Goal: Transaction & Acquisition: Obtain resource

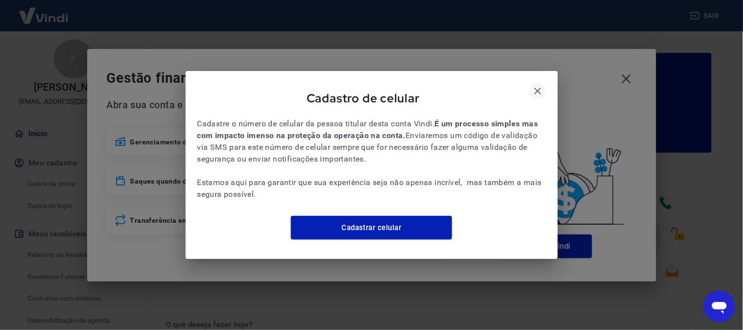
click at [537, 87] on icon "button" at bounding box center [538, 91] width 12 height 12
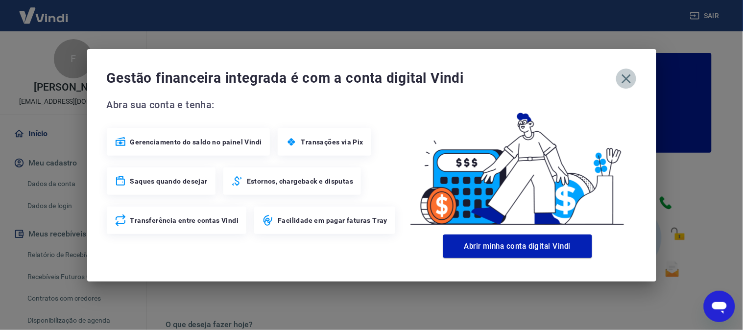
click at [629, 76] on icon "button" at bounding box center [626, 79] width 16 height 16
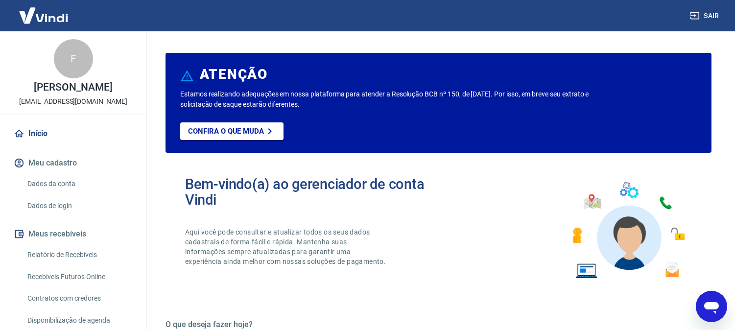
click at [76, 256] on link "Relatório de Recebíveis" at bounding box center [78, 255] width 111 height 20
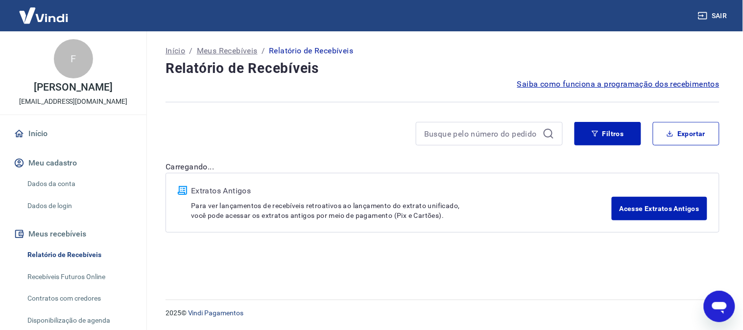
click at [545, 139] on icon at bounding box center [548, 134] width 12 height 12
click at [598, 131] on icon "button" at bounding box center [595, 134] width 6 height 6
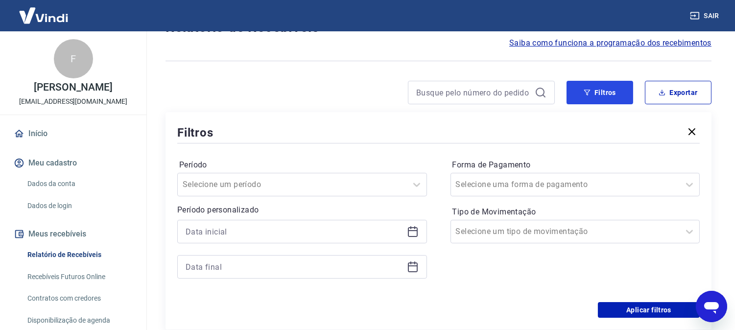
scroll to position [109, 0]
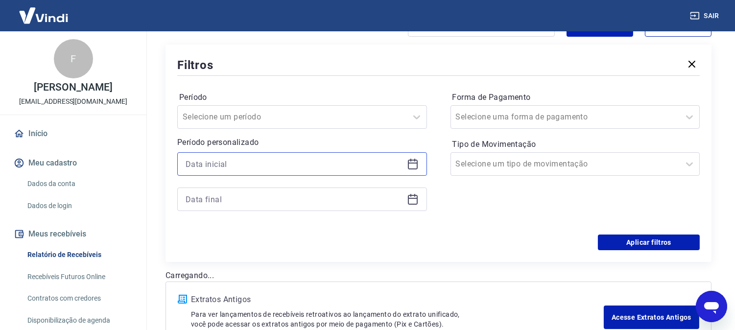
click at [221, 161] on input at bounding box center [294, 164] width 217 height 15
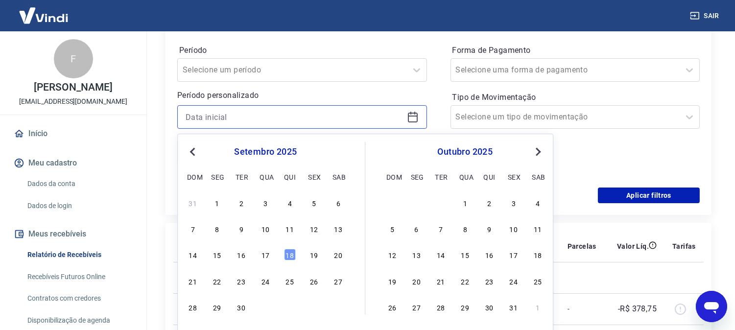
scroll to position [174, 0]
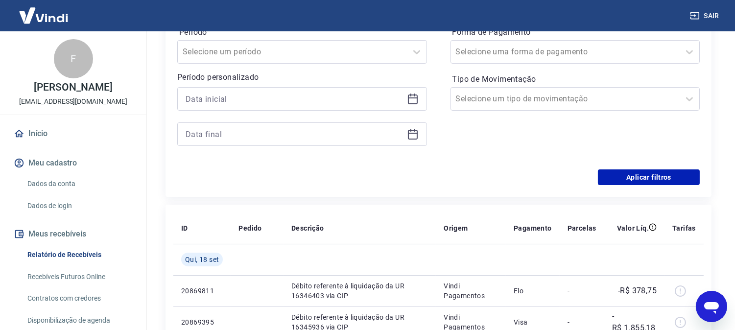
click at [600, 120] on div "Forma de Pagamento Selecione uma forma de pagamento Tipo de Movimentação Seleci…" at bounding box center [575, 90] width 250 height 133
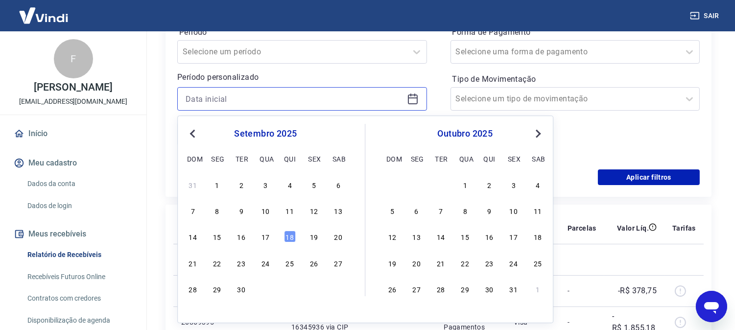
click at [325, 105] on input at bounding box center [294, 99] width 217 height 15
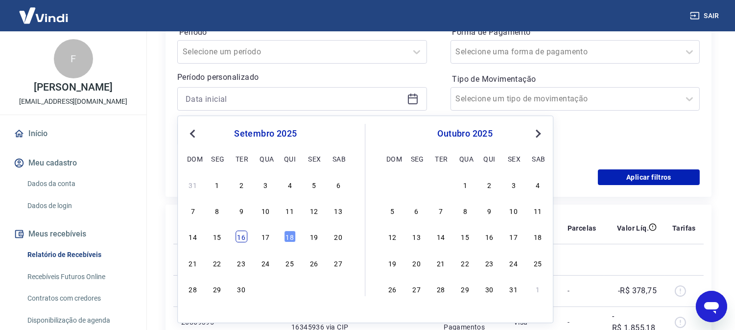
click at [238, 235] on div "16" at bounding box center [241, 237] width 12 height 12
type input "[DATE]"
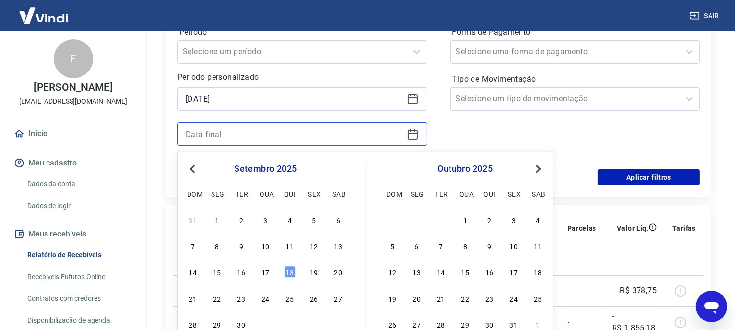
click at [255, 127] on input at bounding box center [294, 134] width 217 height 15
click at [319, 273] on div "19" at bounding box center [314, 272] width 12 height 12
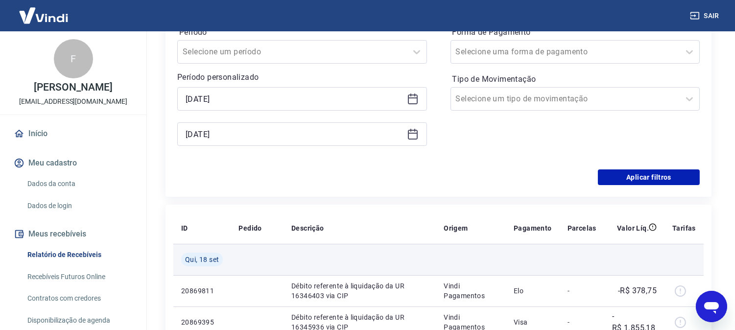
type input "[DATE]"
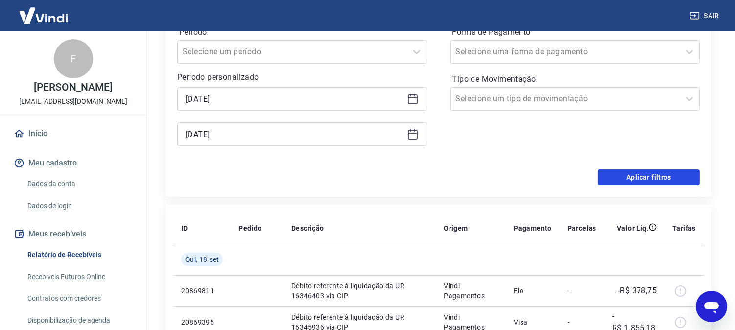
drag, startPoint x: 654, startPoint y: 177, endPoint x: 580, endPoint y: 219, distance: 84.9
click at [654, 177] on button "Aplicar filtros" at bounding box center [649, 177] width 102 height 16
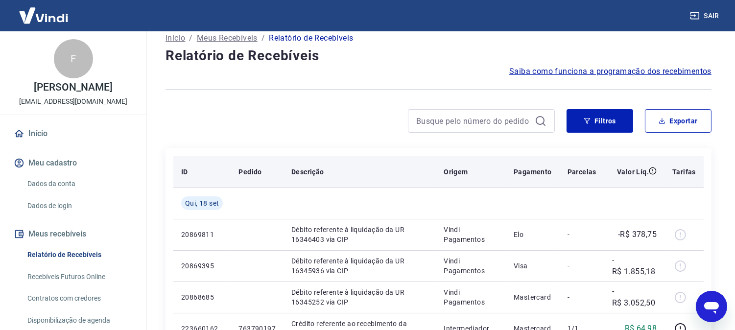
scroll to position [54, 0]
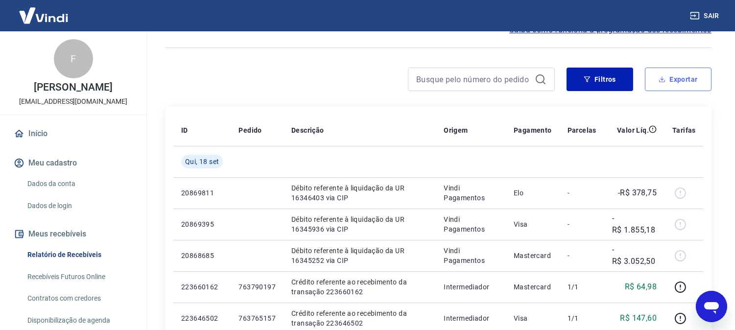
click at [674, 75] on button "Exportar" at bounding box center [678, 79] width 67 height 23
type input "[DATE]"
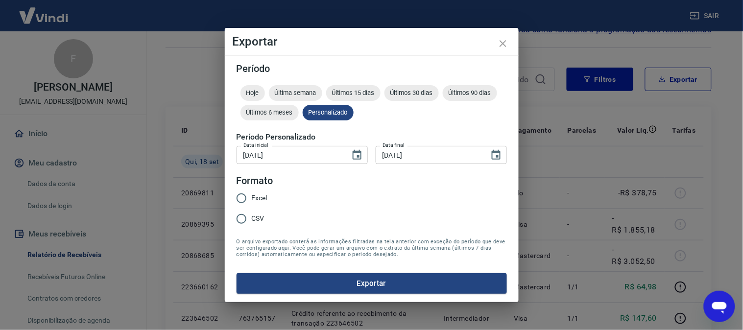
click at [265, 198] on span "Excel" at bounding box center [260, 198] width 16 height 10
click at [252, 198] on input "Excel" at bounding box center [241, 198] width 21 height 21
radio input "true"
click at [309, 280] on button "Exportar" at bounding box center [371, 283] width 270 height 21
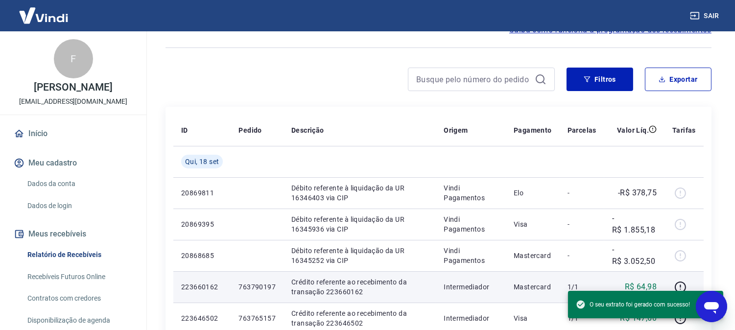
click at [213, 292] on td "223660162" at bounding box center [201, 286] width 57 height 31
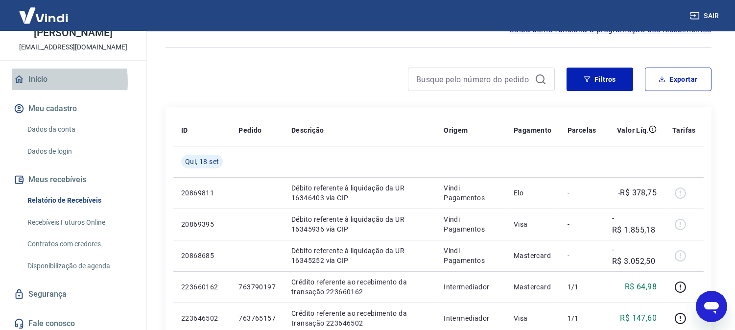
click at [29, 82] on link "Início" at bounding box center [73, 80] width 123 height 22
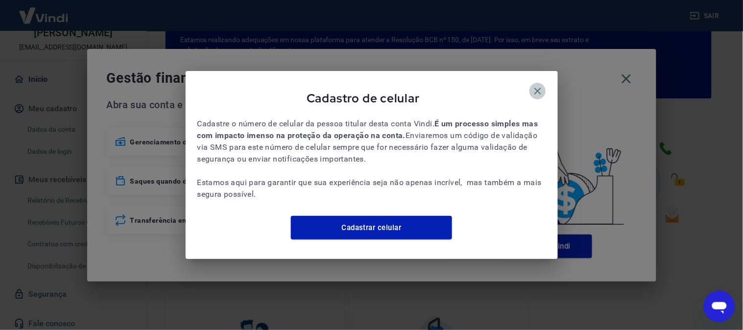
click at [535, 88] on icon "button" at bounding box center [537, 91] width 7 height 7
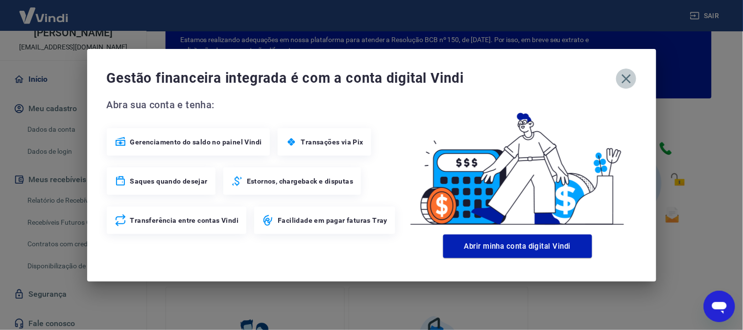
drag, startPoint x: 625, startPoint y: 77, endPoint x: 388, endPoint y: 176, distance: 257.2
click at [626, 77] on icon "button" at bounding box center [625, 78] width 9 height 9
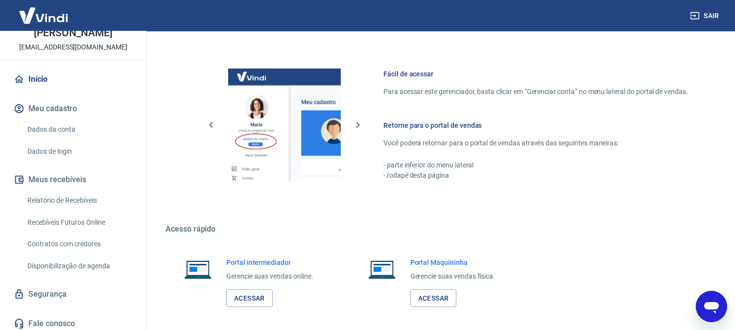
scroll to position [545, 0]
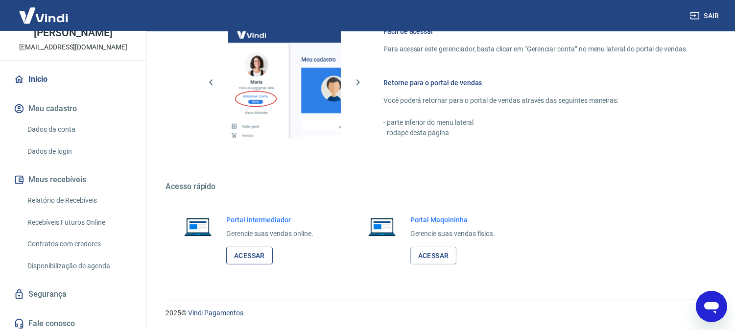
click at [241, 255] on link "Acessar" at bounding box center [249, 256] width 46 height 18
